Goal: Task Accomplishment & Management: Manage account settings

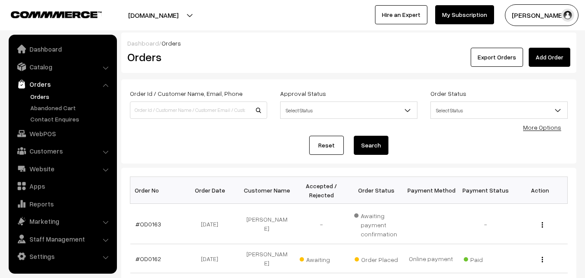
click at [35, 94] on link "Orders" at bounding box center [71, 96] width 86 height 9
click at [48, 106] on link "Abandoned Cart" at bounding box center [71, 107] width 86 height 9
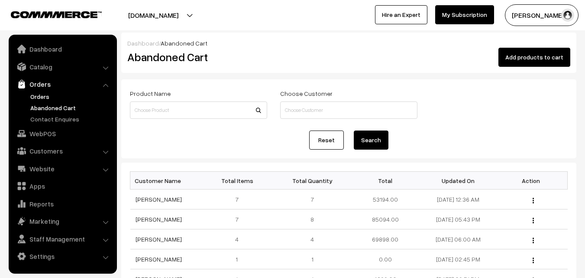
click at [42, 97] on link "Orders" at bounding box center [71, 96] width 86 height 9
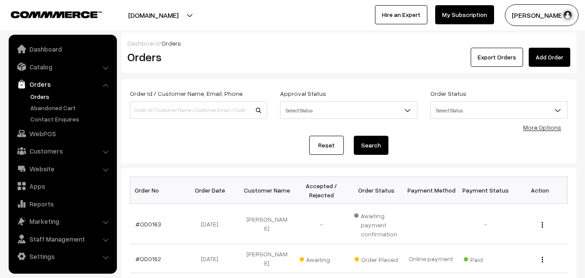
click at [144, 223] on link "#OD0163" at bounding box center [149, 223] width 26 height 7
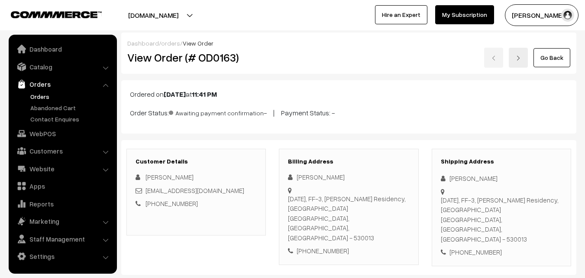
scroll to position [87, 0]
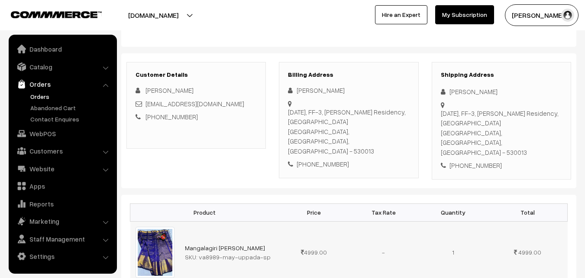
drag, startPoint x: 198, startPoint y: 246, endPoint x: 265, endPoint y: 248, distance: 66.8
click at [265, 252] on div "SKU: va8989-may-uppada-sp" at bounding box center [229, 256] width 89 height 9
copy div "va8989-may-uppada-sp"
click at [41, 68] on link "Catalog" at bounding box center [62, 67] width 103 height 16
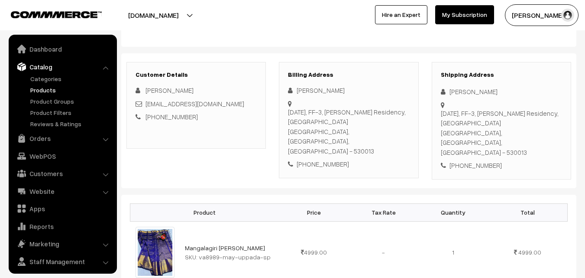
click at [44, 90] on link "Products" at bounding box center [71, 89] width 86 height 9
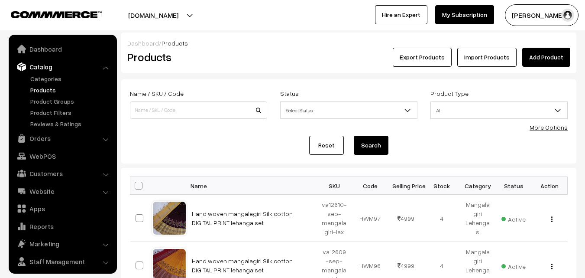
scroll to position [22, 0]
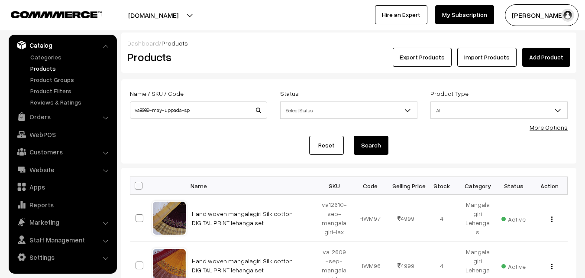
type input "va8989-may-uppada-sp"
click at [375, 145] on button "Search" at bounding box center [371, 145] width 35 height 19
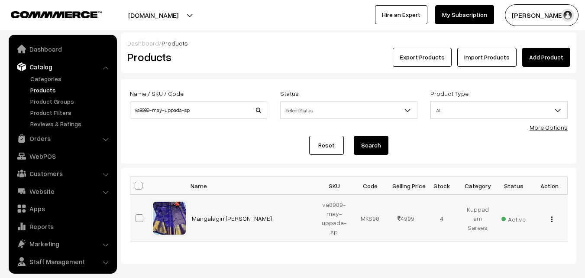
scroll to position [22, 0]
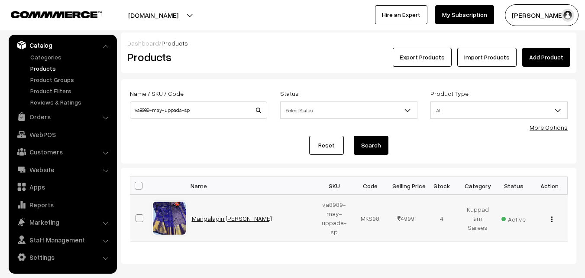
click at [238, 221] on link "Mangalagiri [PERSON_NAME]" at bounding box center [232, 218] width 80 height 7
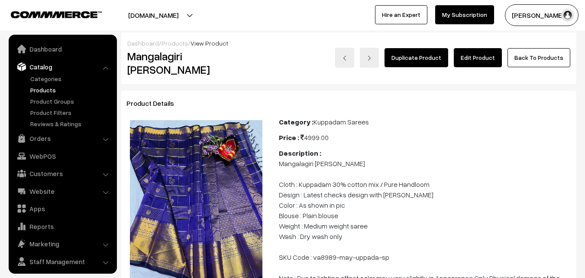
scroll to position [22, 0]
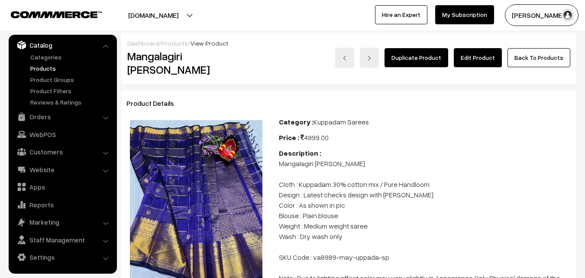
click at [471, 57] on link "Edit Product" at bounding box center [478, 57] width 48 height 19
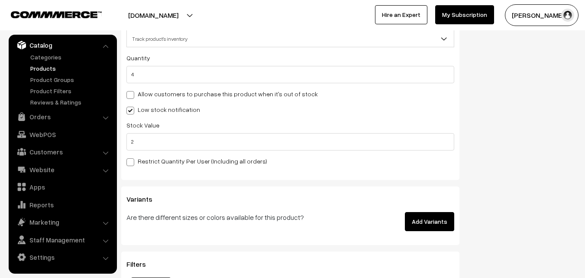
scroll to position [883, 0]
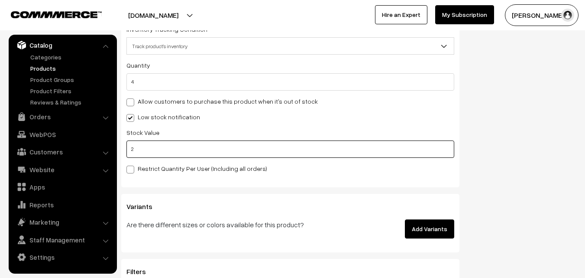
drag, startPoint x: 162, startPoint y: 150, endPoint x: 124, endPoint y: 155, distance: 38.1
click at [124, 155] on div "Inventory Inventory Tracking Condition Don't track inventory Track product's in…" at bounding box center [290, 92] width 338 height 189
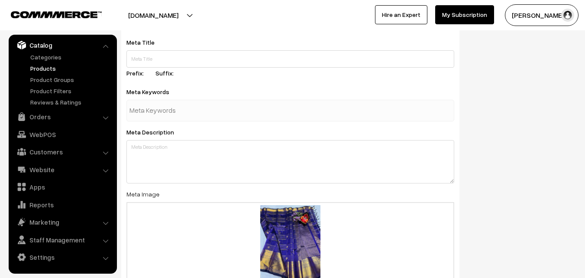
scroll to position [1340, 0]
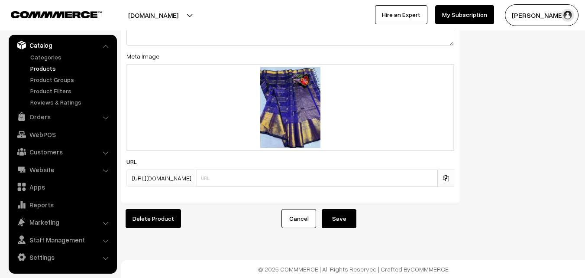
type input "0"
click at [343, 215] on button "Save" at bounding box center [339, 218] width 35 height 19
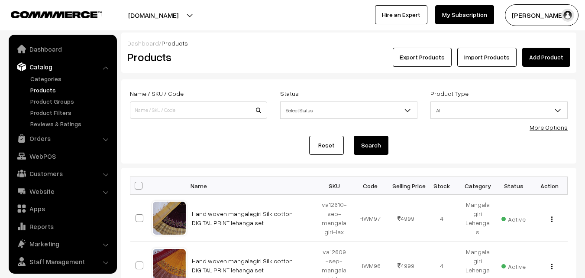
scroll to position [22, 0]
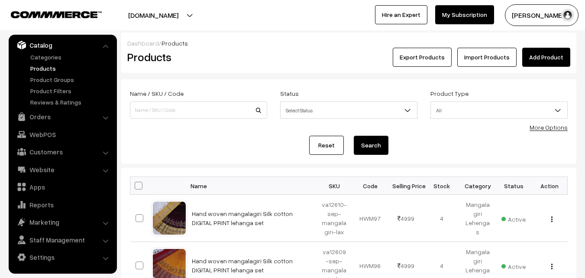
click at [38, 68] on link "Products" at bounding box center [71, 68] width 86 height 9
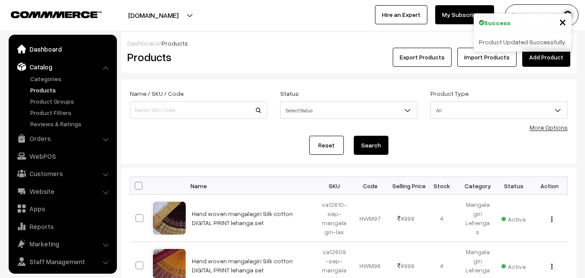
click at [48, 49] on link "Dashboard" at bounding box center [62, 49] width 103 height 16
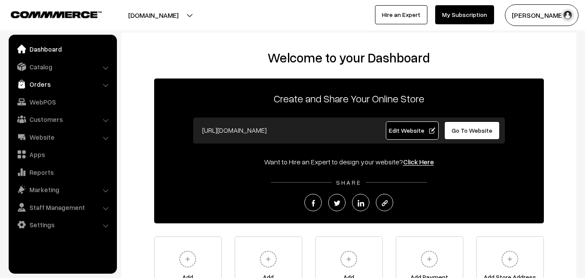
click at [37, 80] on link "Orders" at bounding box center [62, 84] width 103 height 16
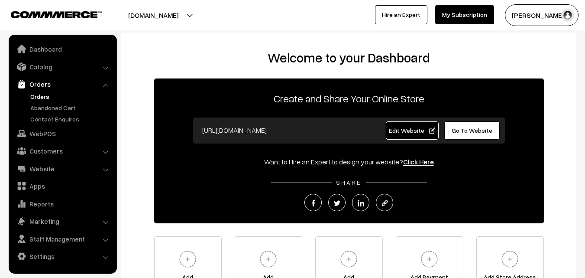
click at [37, 93] on link "Orders" at bounding box center [71, 96] width 86 height 9
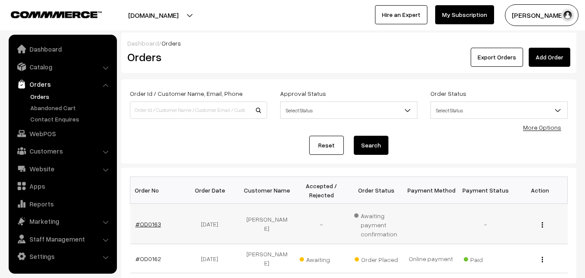
click at [141, 222] on link "#OD0163" at bounding box center [149, 223] width 26 height 7
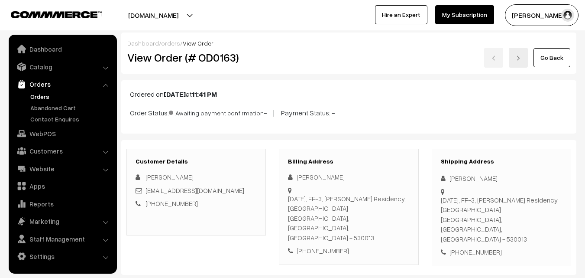
scroll to position [217, 0]
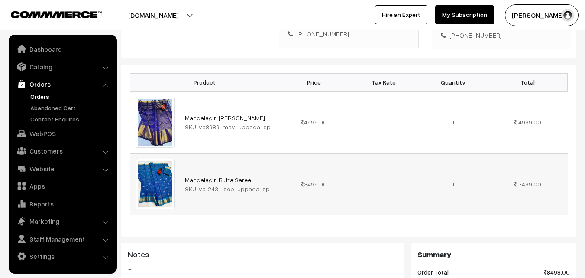
drag, startPoint x: 197, startPoint y: 177, endPoint x: 265, endPoint y: 176, distance: 68.0
click at [265, 184] on div "SKU: va12431-sep-uppada-sp" at bounding box center [229, 188] width 89 height 9
copy div "va12431-sep-uppada-sp"
click at [39, 70] on link "Catalog" at bounding box center [62, 67] width 103 height 16
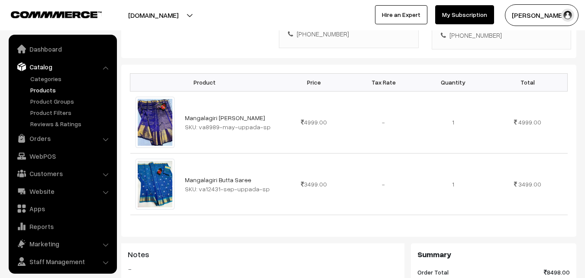
click at [42, 92] on link "Products" at bounding box center [71, 89] width 86 height 9
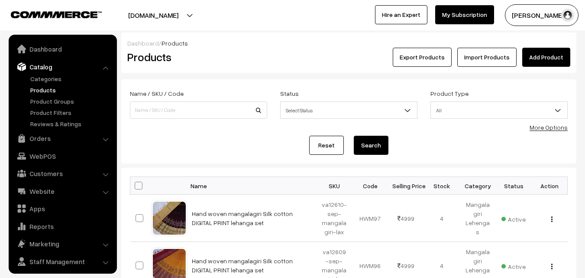
scroll to position [22, 0]
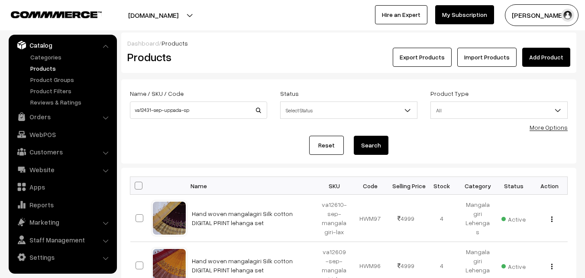
type input "va12431-sep-uppada-sp"
drag, startPoint x: 364, startPoint y: 146, endPoint x: 364, endPoint y: 152, distance: 5.2
click at [364, 150] on button "Search" at bounding box center [371, 145] width 35 height 19
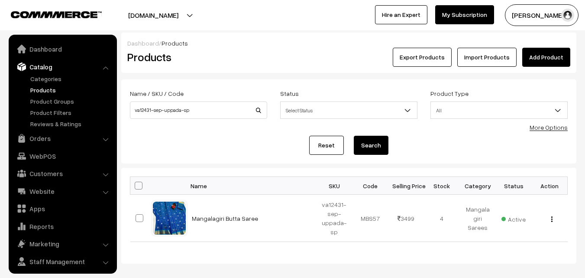
scroll to position [22, 0]
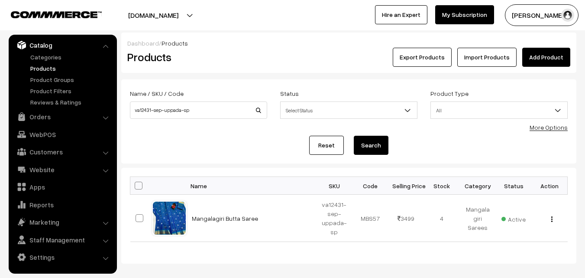
click at [225, 219] on link "Mangalagiri Butta Saree" at bounding box center [225, 218] width 66 height 7
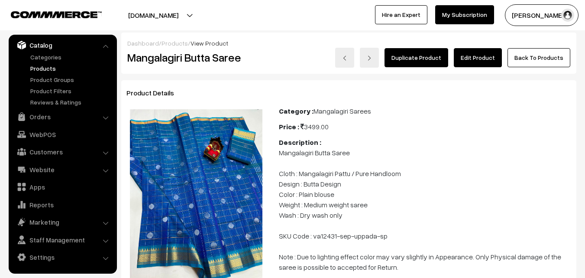
click at [468, 57] on link "Edit Product" at bounding box center [478, 57] width 48 height 19
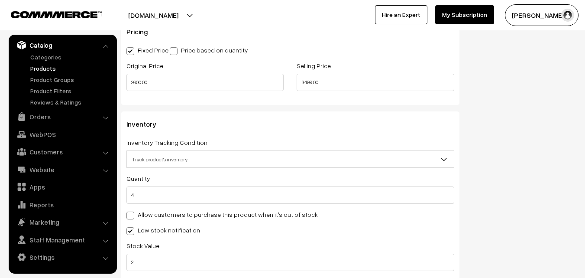
scroll to position [780, 0]
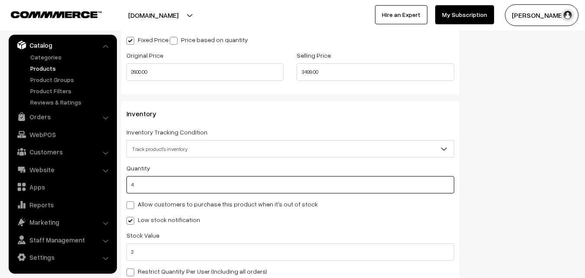
drag, startPoint x: 143, startPoint y: 188, endPoint x: 124, endPoint y: 189, distance: 19.1
click at [124, 189] on div "Inventory Inventory Tracking Condition Don't track inventory Track product's in…" at bounding box center [290, 195] width 338 height 189
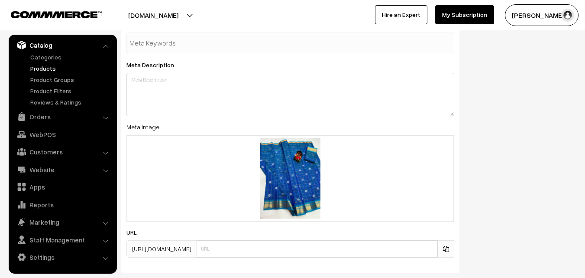
scroll to position [1340, 0]
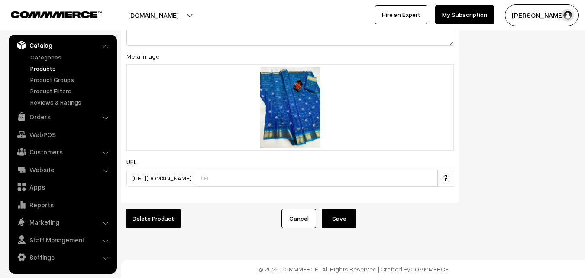
type input "0"
click at [348, 213] on button "Save" at bounding box center [339, 218] width 35 height 19
